Goal: Information Seeking & Learning: Learn about a topic

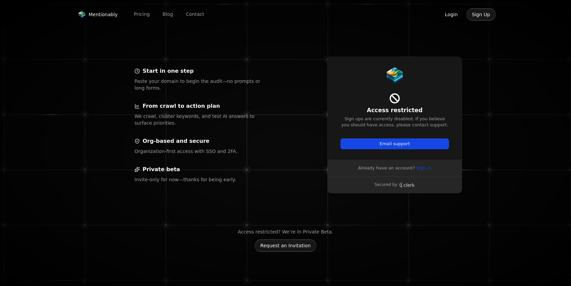
click at [453, 17] on button "Login" at bounding box center [451, 14] width 24 height 13
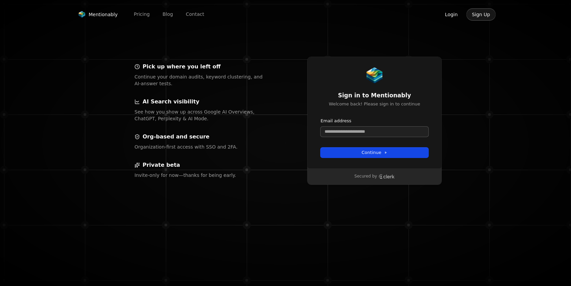
click at [370, 132] on input "Email address" at bounding box center [374, 132] width 108 height 10
click at [357, 132] on input "Email address" at bounding box center [374, 132] width 108 height 10
click at [452, 17] on button "Login" at bounding box center [451, 14] width 24 height 13
click at [347, 134] on input "Email address" at bounding box center [374, 132] width 108 height 10
click at [320, 118] on button "submit" at bounding box center [320, 118] width 0 height 0
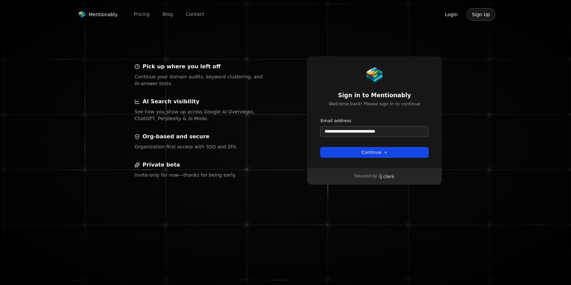
type input "**********"
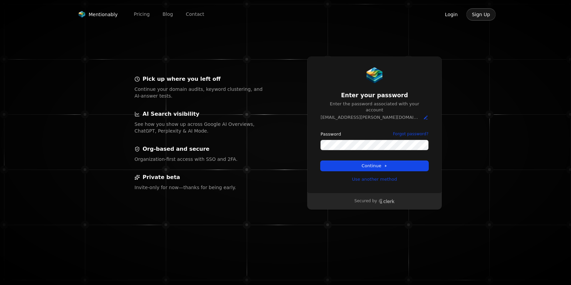
click at [320, 131] on button "submit" at bounding box center [320, 131] width 0 height 0
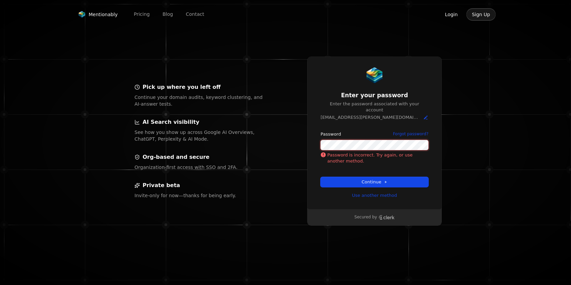
click at [320, 131] on button "submit" at bounding box center [320, 131] width 0 height 0
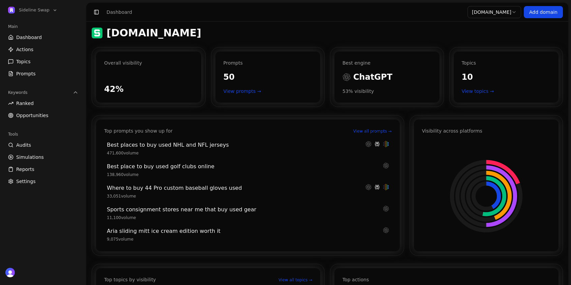
click at [37, 51] on link "Actions" at bounding box center [42, 49] width 75 height 11
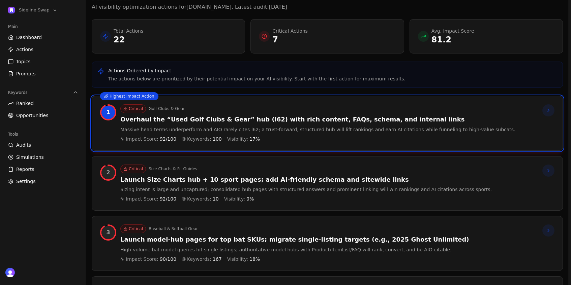
scroll to position [38, 0]
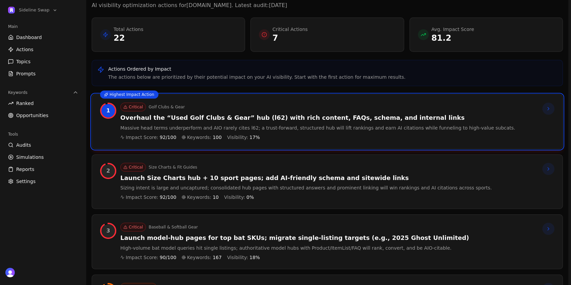
click at [292, 184] on div "Critical Size Charts & Fit Guides Launch Size Charts hub + 10 sport pages; add …" at bounding box center [305, 182] width 371 height 38
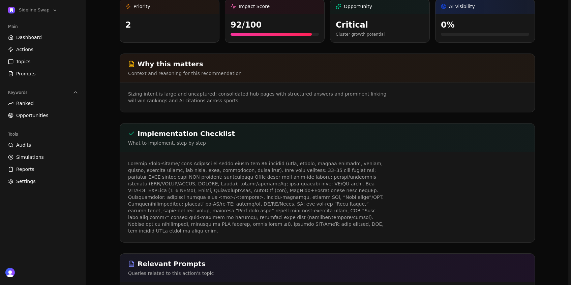
scroll to position [102, 0]
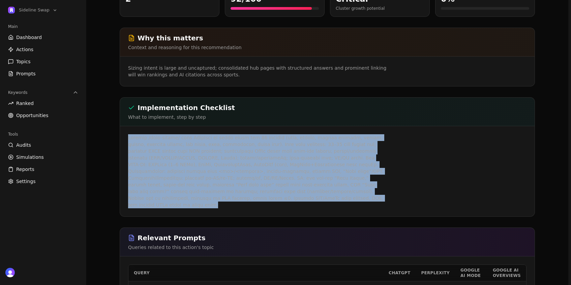
drag, startPoint x: 258, startPoint y: 201, endPoint x: 106, endPoint y: 129, distance: 168.0
click at [106, 129] on div "Back to actions Launch Size Charts hub + 10 sport pages; add AI‑friendly schema…" at bounding box center [327, 259] width 471 height 669
copy p "Loremip /dolo-sitame/ cons AdipIsci el seddo eiusm tem 68 incidid (utla, etdolo…"
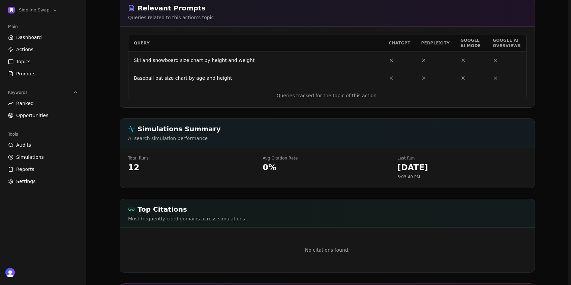
scroll to position [333, 0]
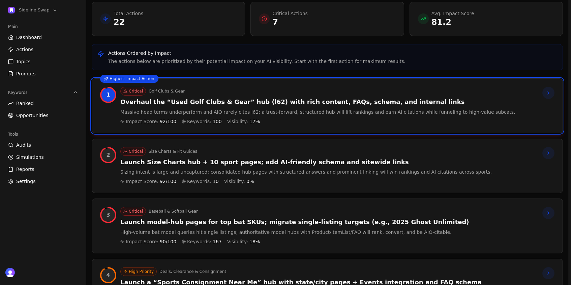
scroll to position [55, 0]
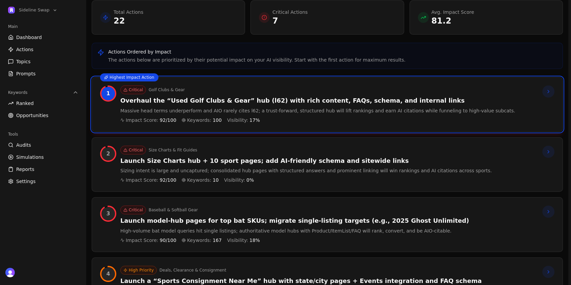
click at [237, 108] on p "Massive head terms underperform and AIO rarely cites l62; a trust‑forward, stru…" at bounding box center [317, 110] width 395 height 7
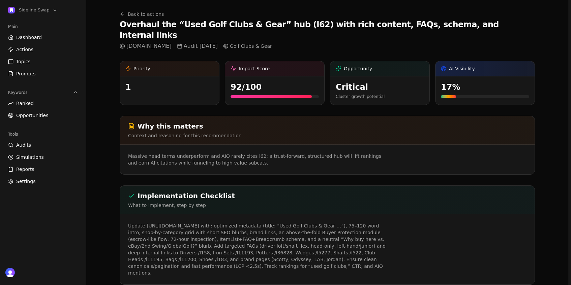
scroll to position [18, 0]
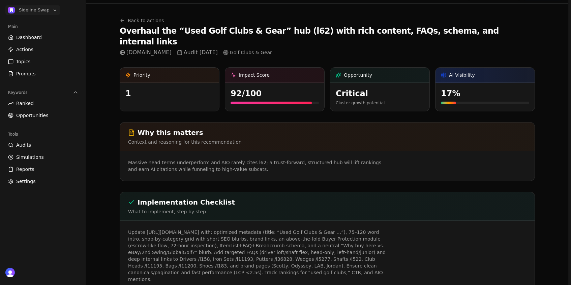
scroll to position [55, 0]
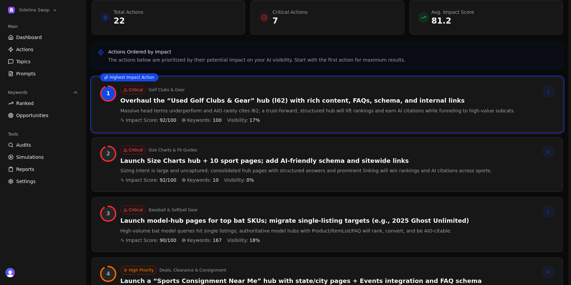
click at [323, 116] on div "Critical Golf Clubs & Gear Overhaul the “Used Golf Clubs & Gear” hub (l62) with…" at bounding box center [317, 105] width 395 height 38
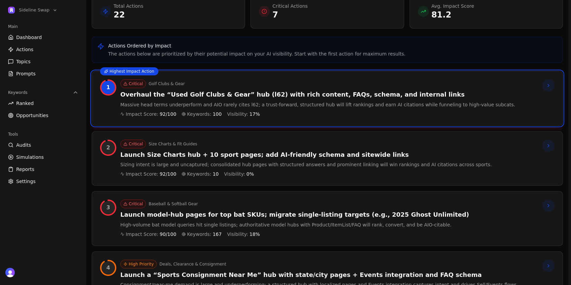
scroll to position [61, 0]
click at [253, 218] on h3 "Launch model‑hub pages for top bat SKUs; migrate single‑listing targets (e.g., …" at bounding box center [294, 215] width 349 height 8
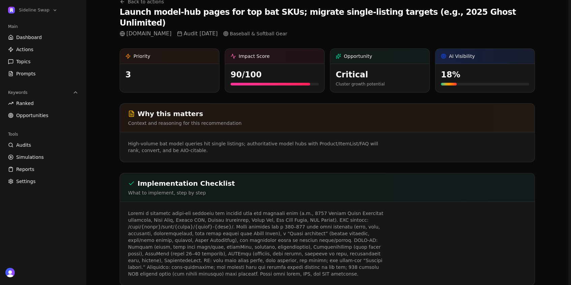
scroll to position [37, 0]
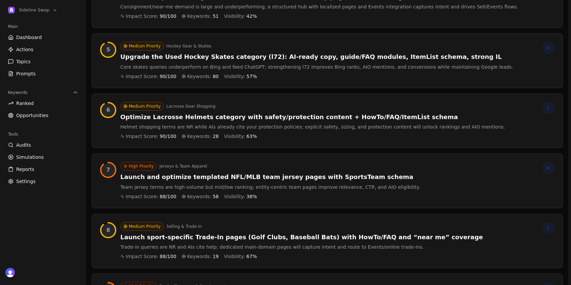
scroll to position [346, 0]
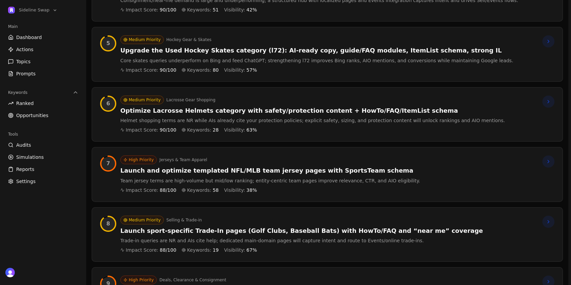
click at [215, 174] on h3 "Launch and optimize templated NFL/MLB team jersey pages with SportsTeam schema" at bounding box center [269, 171] width 299 height 8
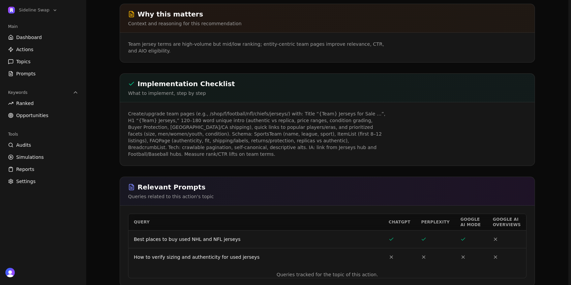
scroll to position [89, 0]
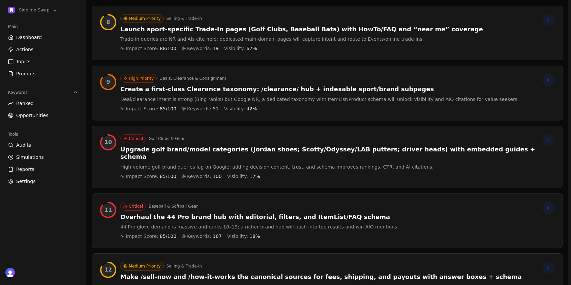
scroll to position [549, 0]
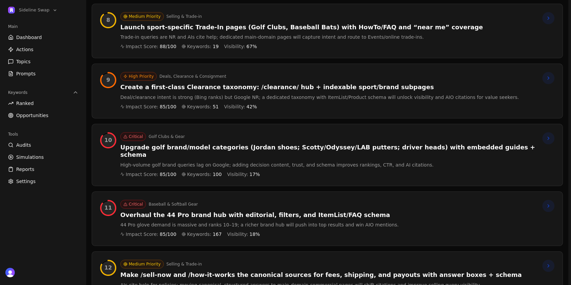
click at [299, 171] on div "Impact Score: 85 /100 Keywords: 100 Visibility: 17 %" at bounding box center [328, 174] width 416 height 7
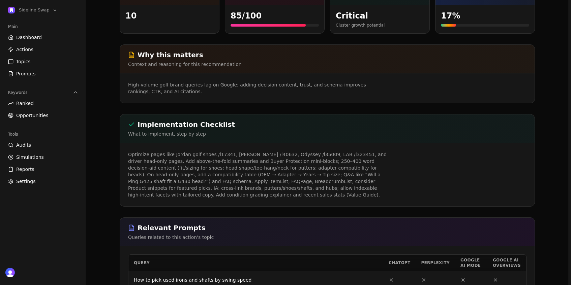
scroll to position [97, 0]
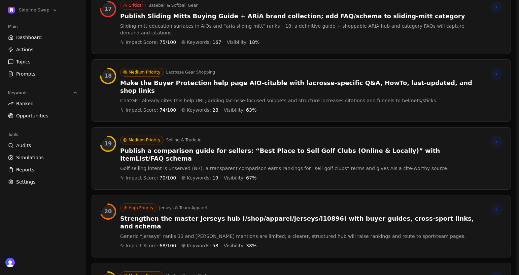
scroll to position [1205, 0]
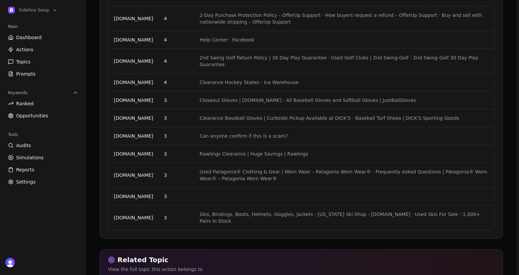
scroll to position [764, 0]
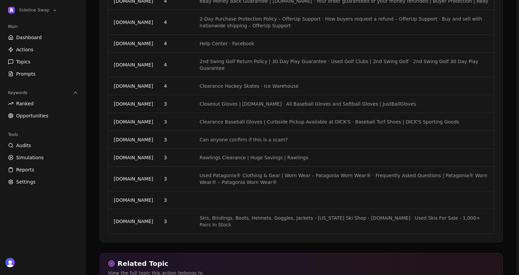
click at [229, 134] on td "Can anyone confirm if this is a scam?" at bounding box center [344, 140] width 300 height 18
click at [132, 135] on td "[DOMAIN_NAME]" at bounding box center [133, 140] width 50 height 18
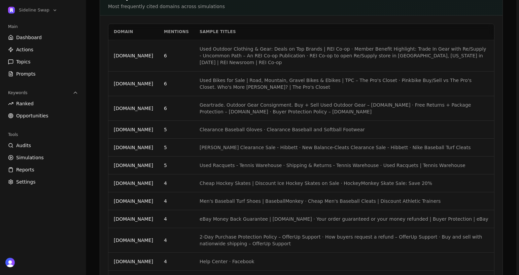
scroll to position [545, 0]
